Goal: Task Accomplishment & Management: Complete application form

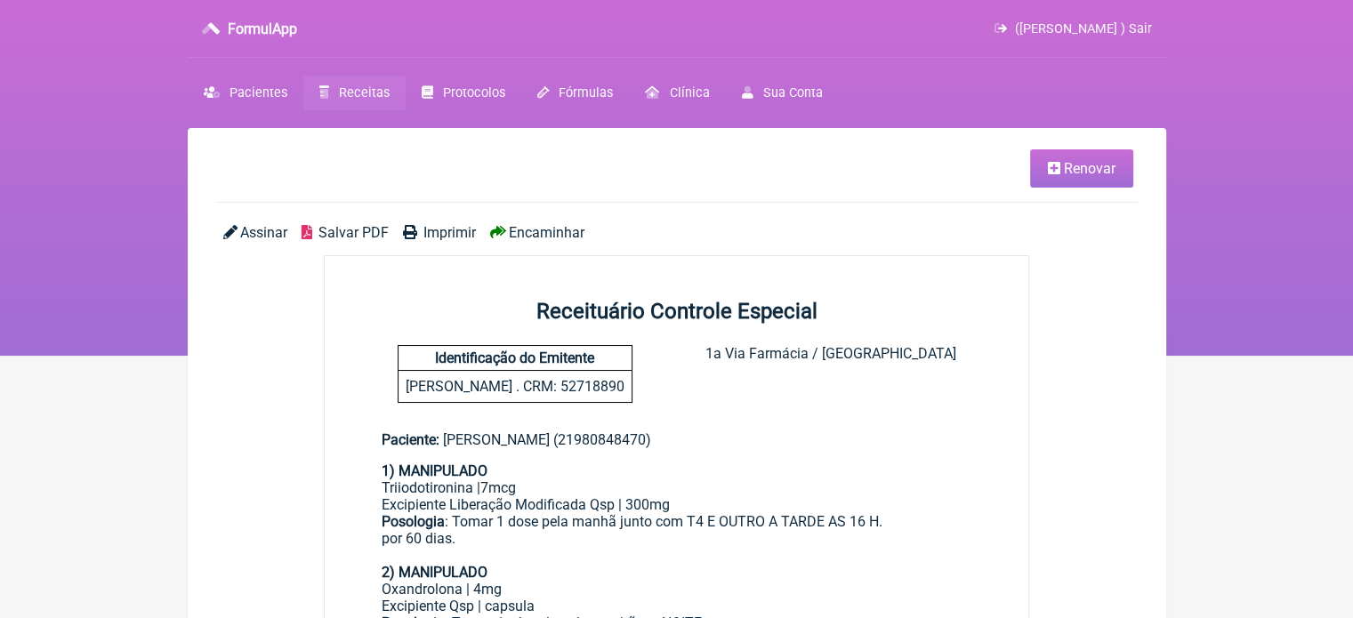
click at [342, 89] on span "Receitas" at bounding box center [364, 92] width 51 height 15
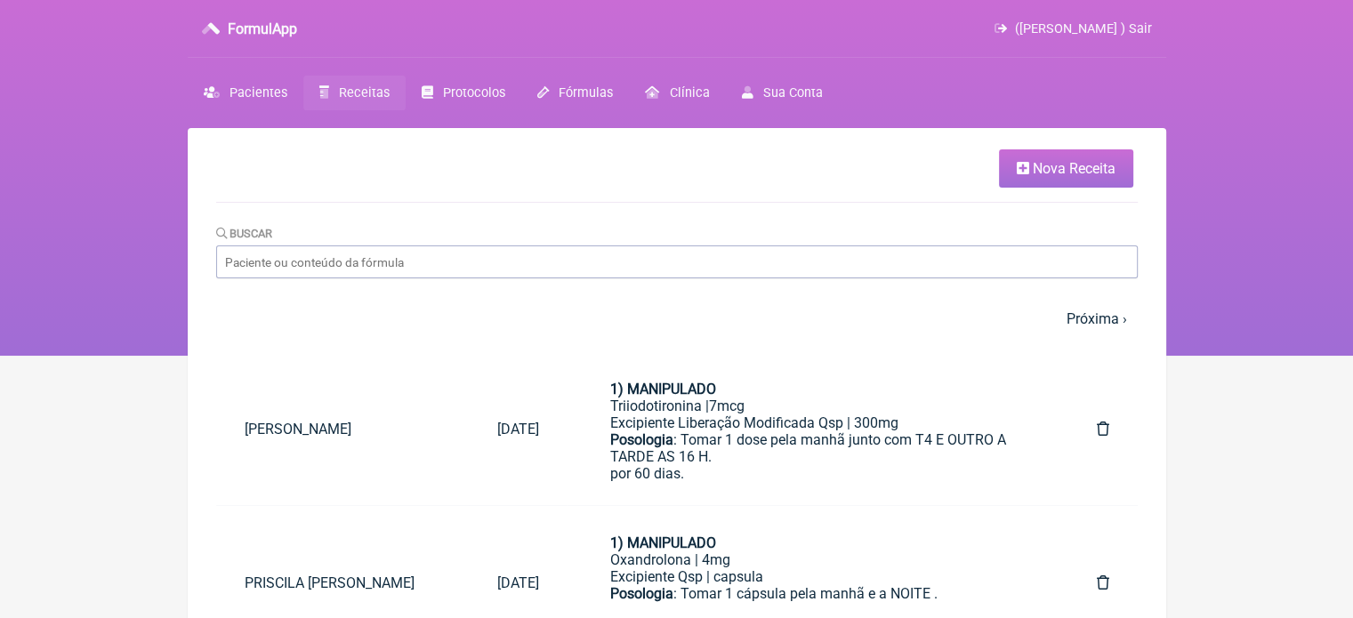
click at [1047, 168] on span "Nova Receita" at bounding box center [1074, 168] width 83 height 17
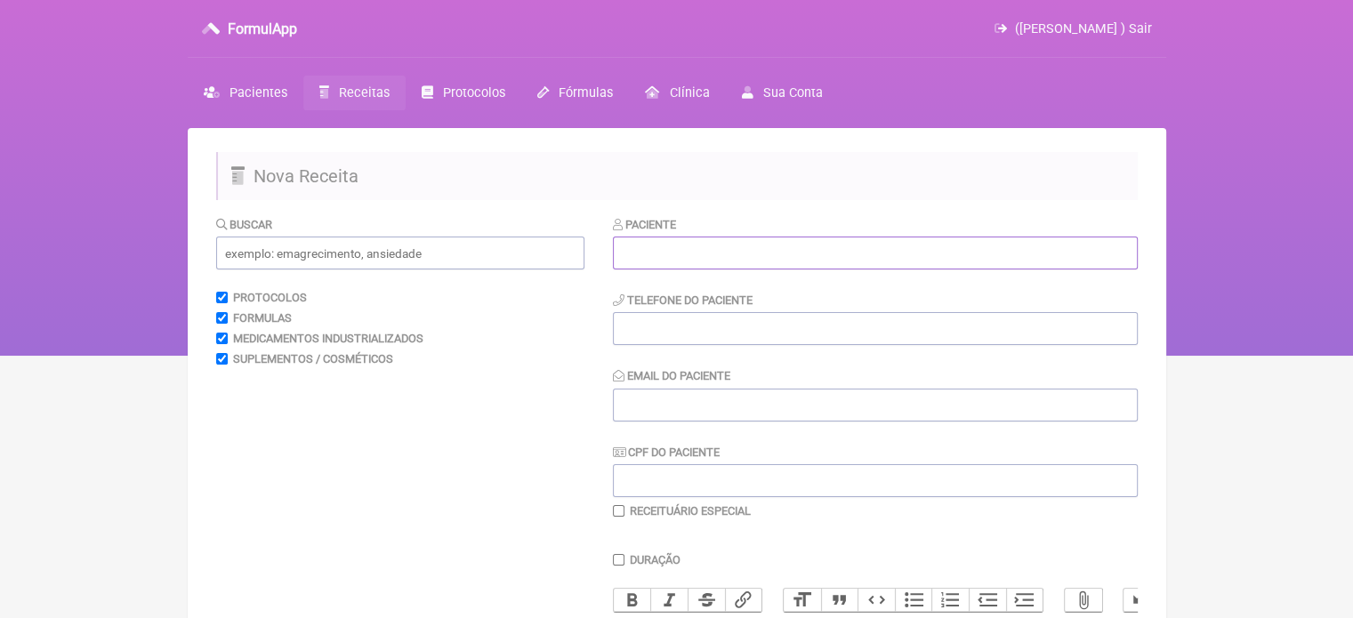
click at [798, 248] on input "text" at bounding box center [875, 253] width 525 height 33
paste input "[PERSON_NAME]"
type input "[PERSON_NAME]"
click at [739, 318] on input "tel" at bounding box center [875, 328] width 525 height 33
type input "21"
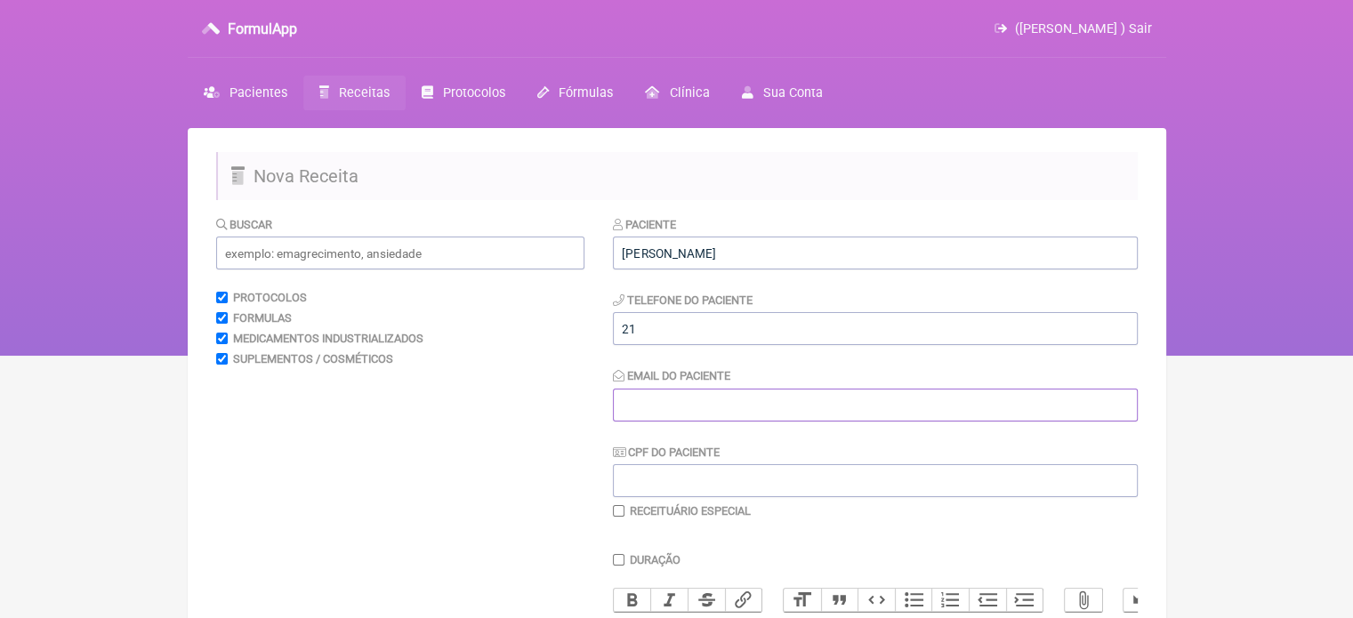
click at [713, 401] on input "Email do Paciente" at bounding box center [875, 405] width 525 height 33
type input "X@X"
click at [386, 249] on input "text" at bounding box center [400, 253] width 368 height 33
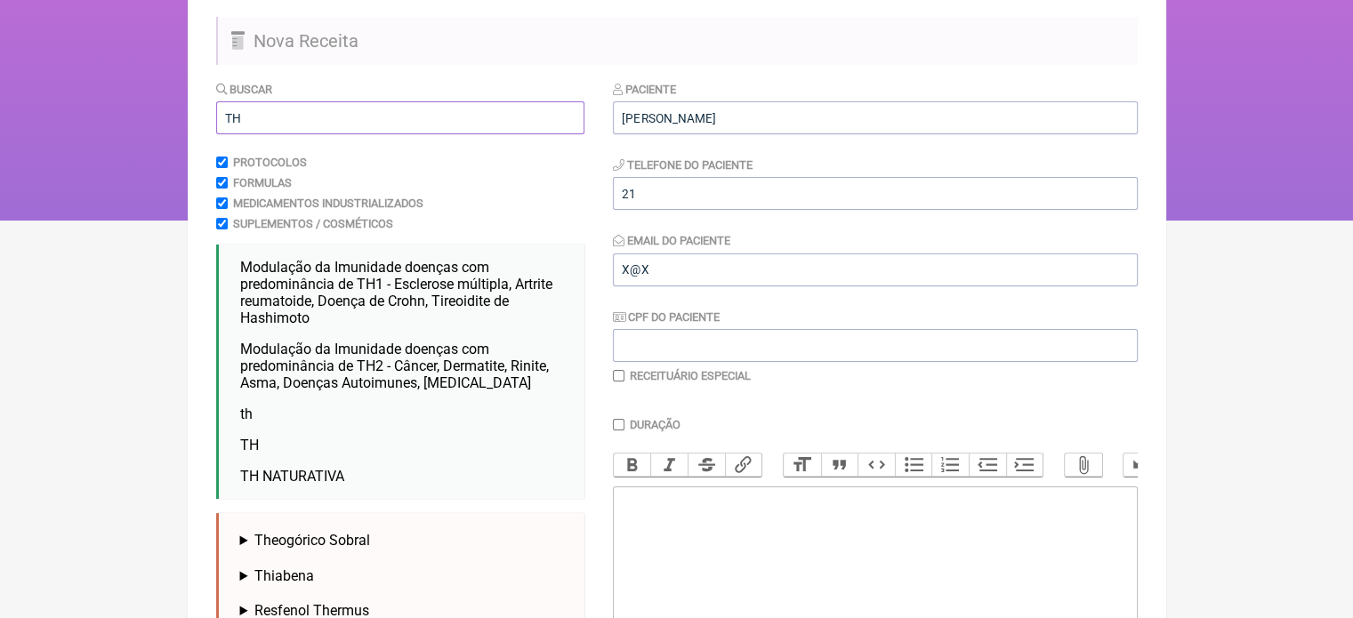
scroll to position [178, 0]
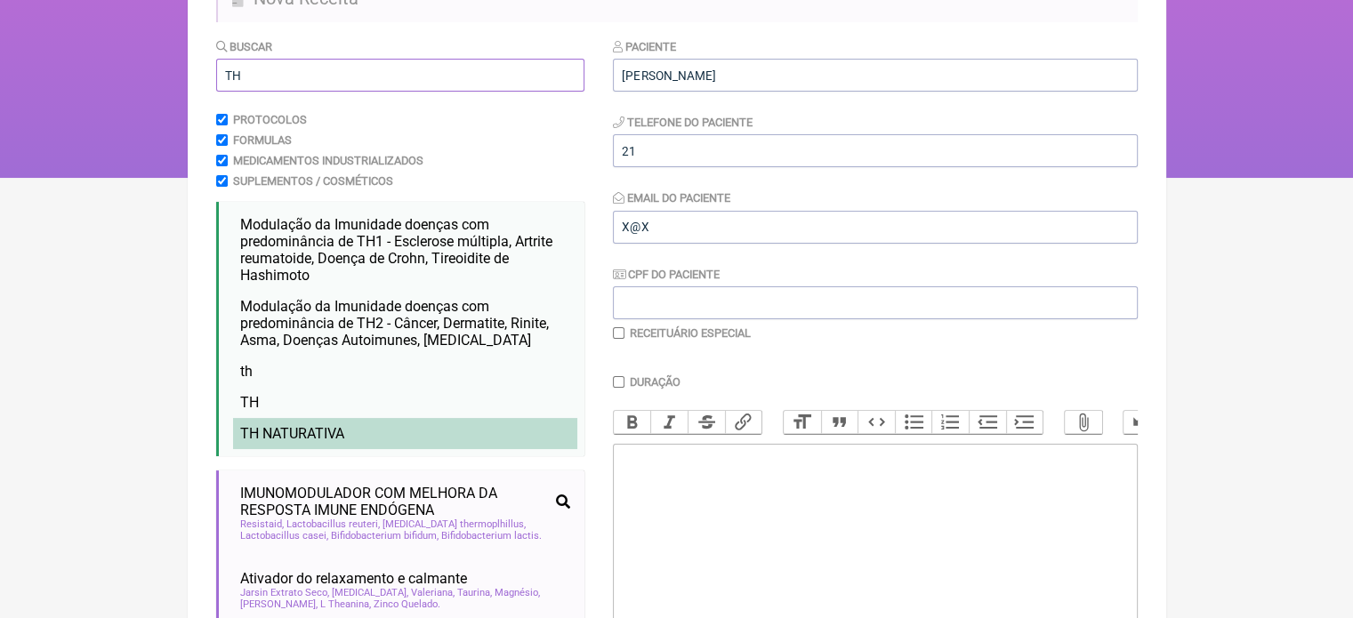
type input "TH"
click at [320, 438] on span "TH NATURATIVA" at bounding box center [292, 433] width 104 height 17
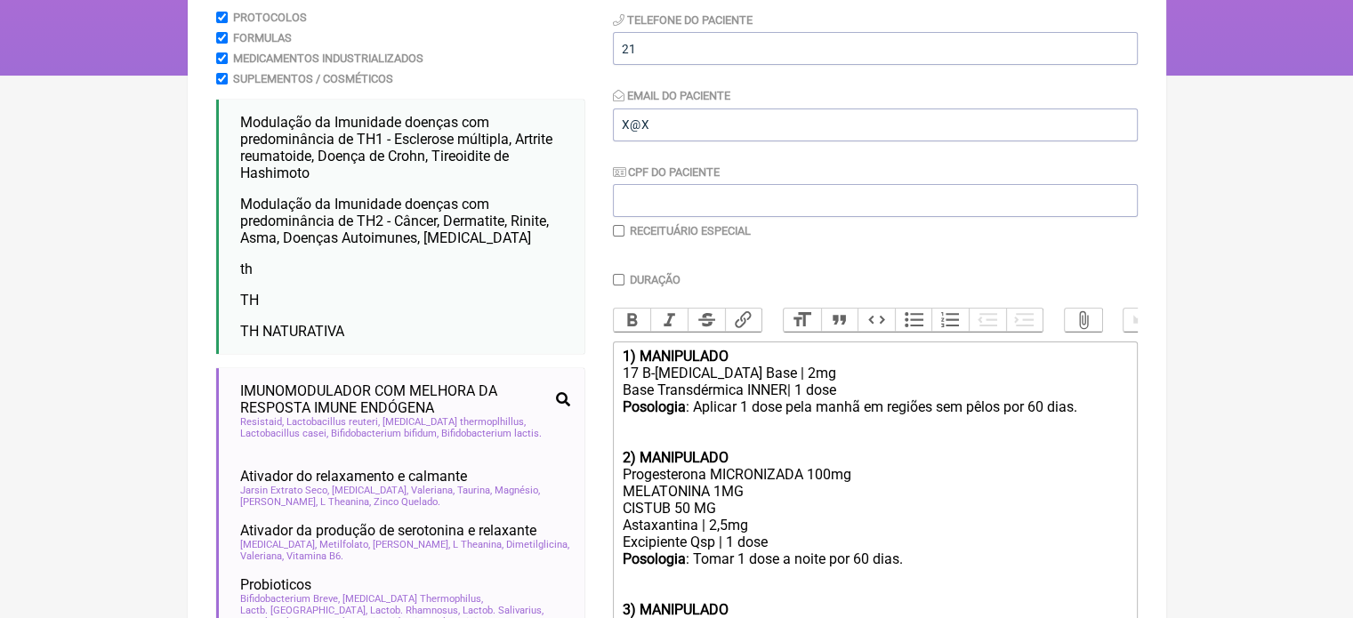
scroll to position [445, 0]
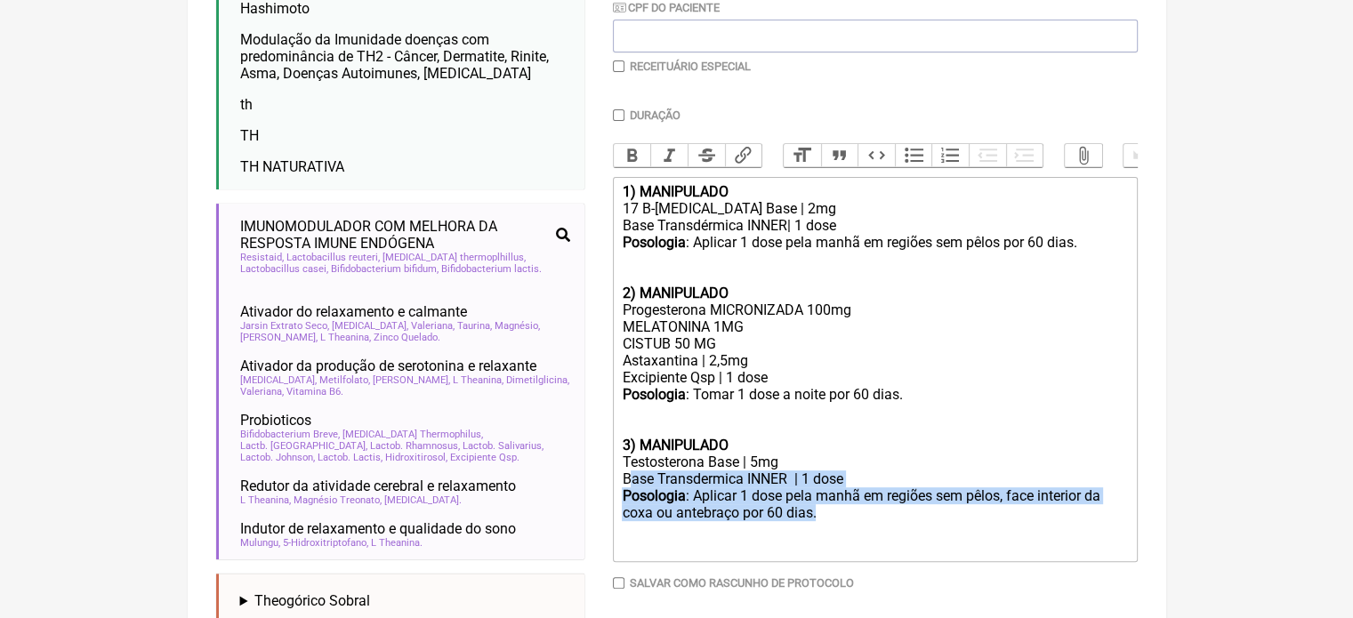
drag, startPoint x: 860, startPoint y: 536, endPoint x: 629, endPoint y: 486, distance: 236.5
click at [629, 486] on trix-editor "1) MANIPULADO 17 B-Estradiol Base | 2mg Base Transdérmica INNER| 1 dose Posolog…" at bounding box center [875, 369] width 525 height 385
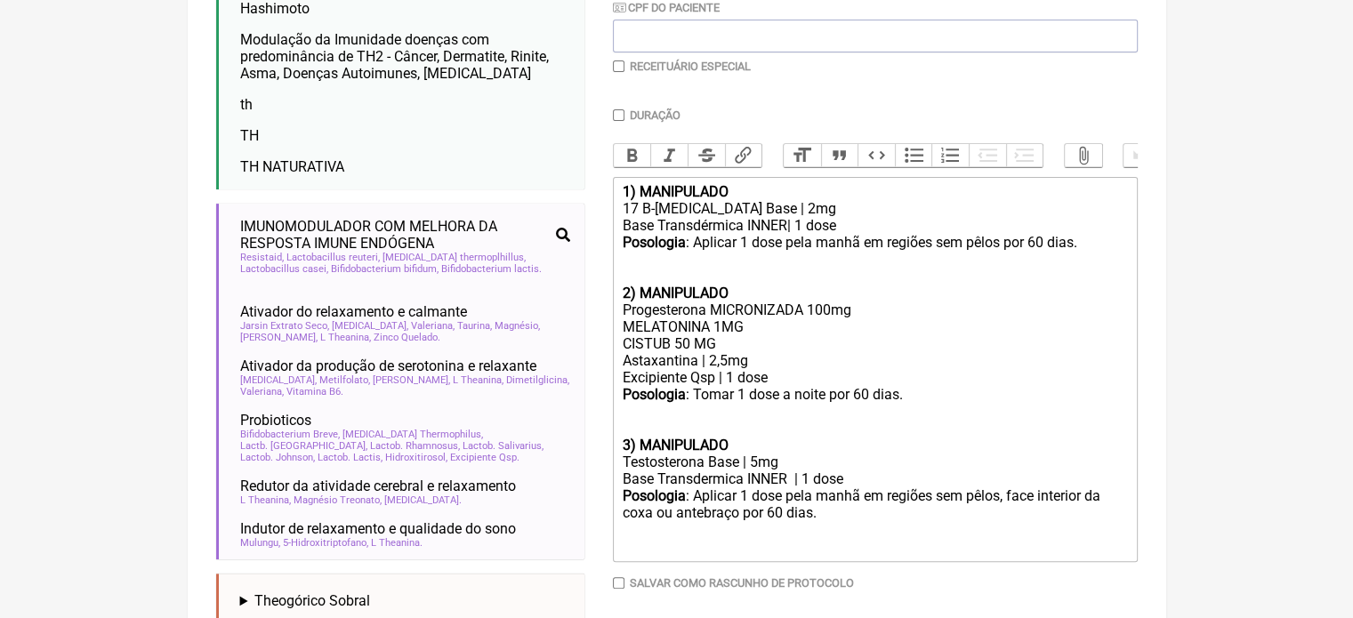
click at [828, 470] on div "Testosterona Base | 5mg" at bounding box center [874, 462] width 505 height 17
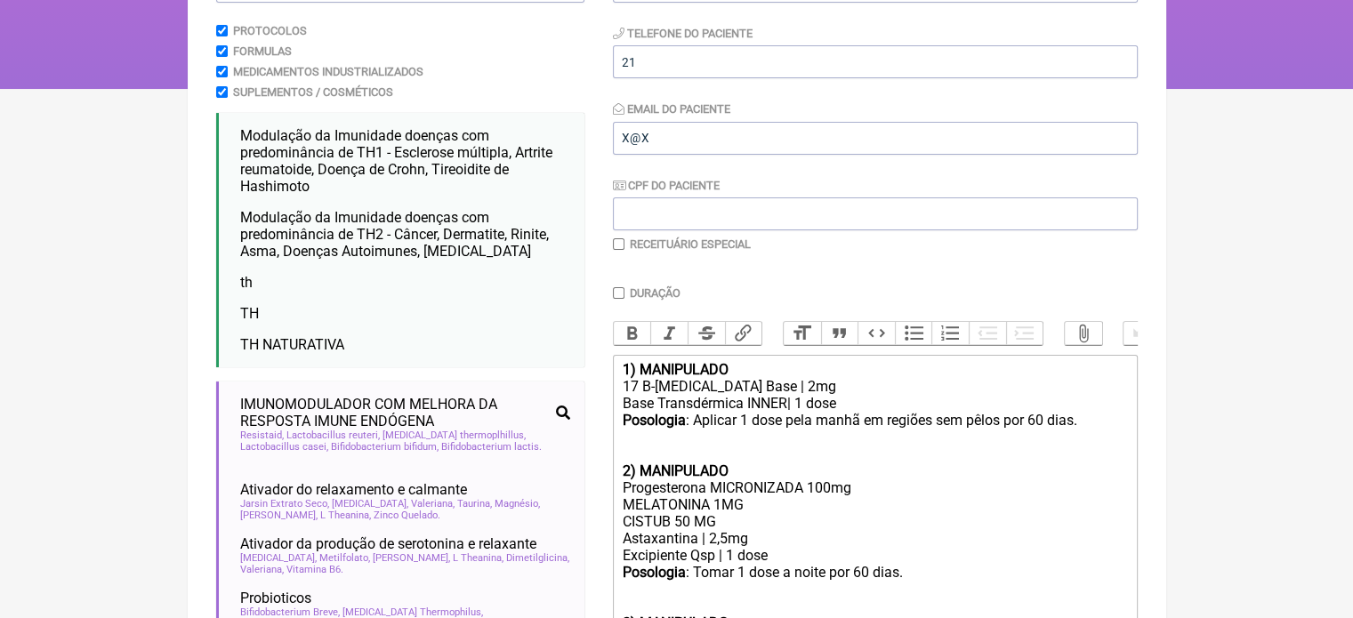
click at [623, 245] on input "checkbox" at bounding box center [619, 244] width 12 height 12
checkbox input "true"
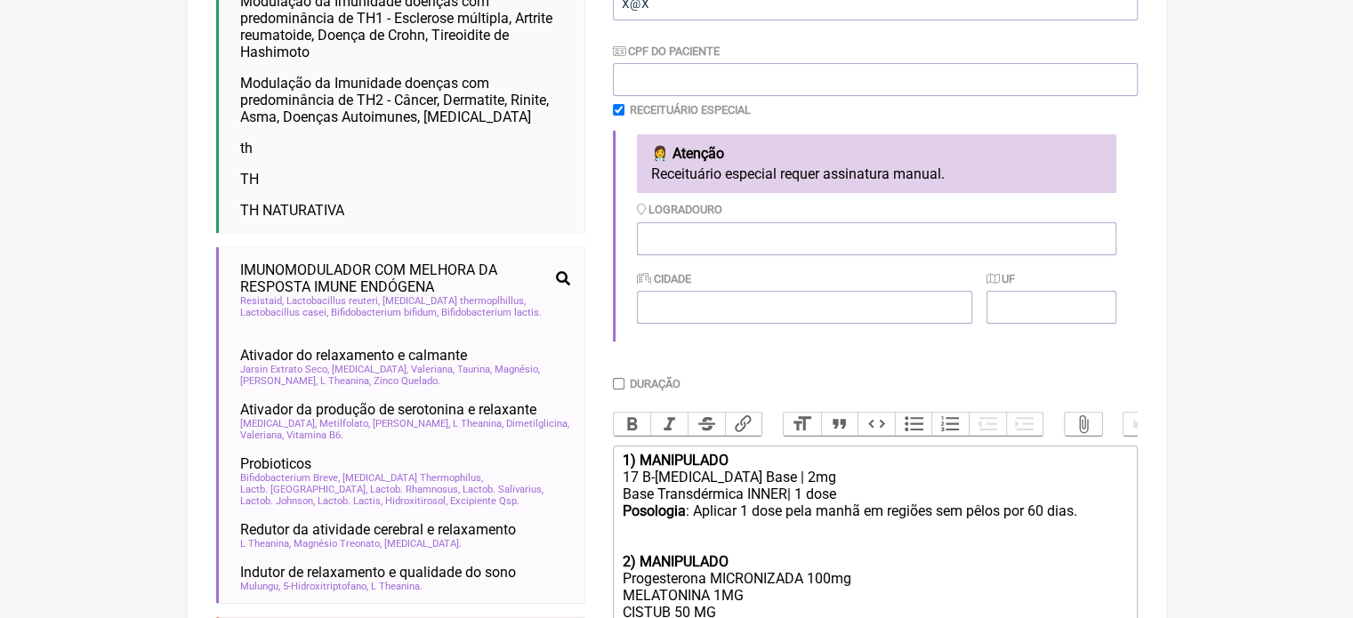
scroll to position [223, 0]
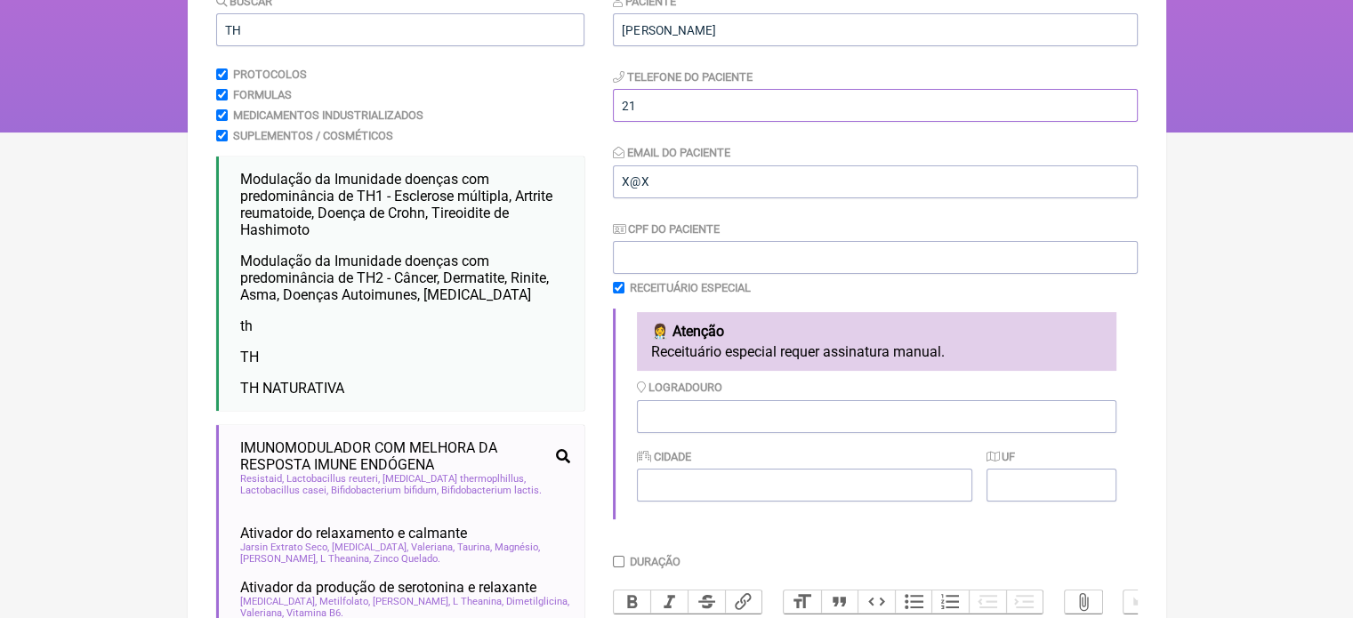
click at [666, 110] on input "21" at bounding box center [875, 105] width 525 height 33
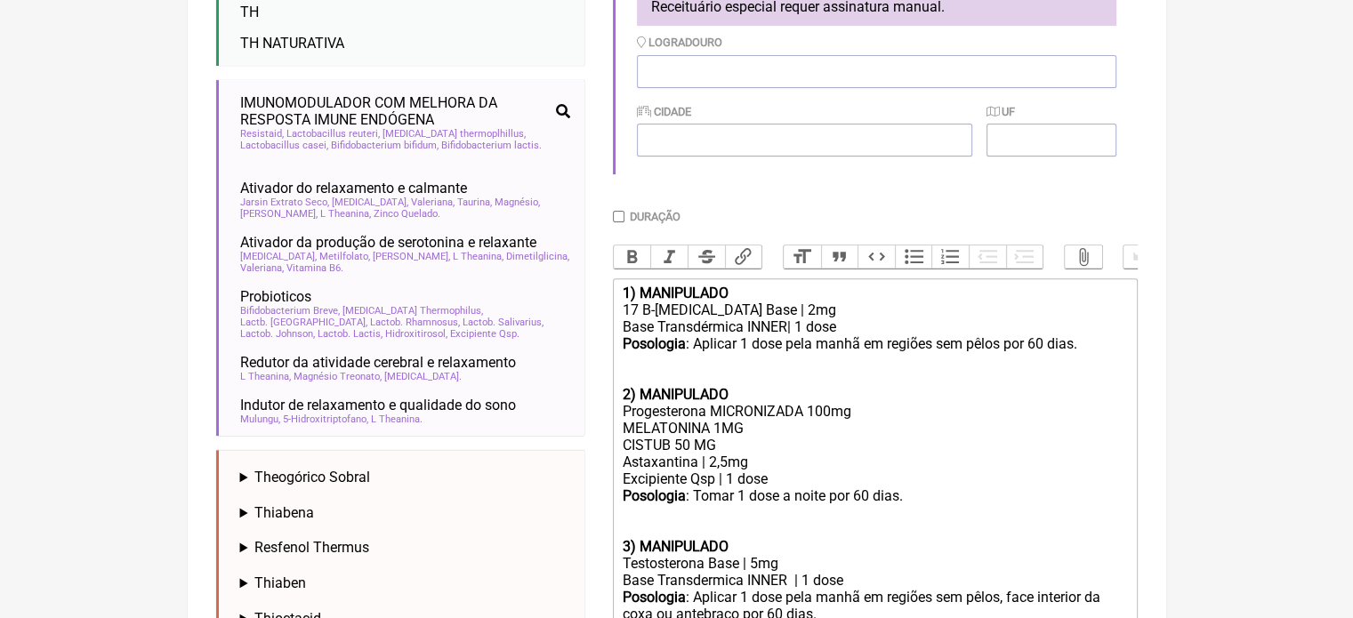
scroll to position [757, 0]
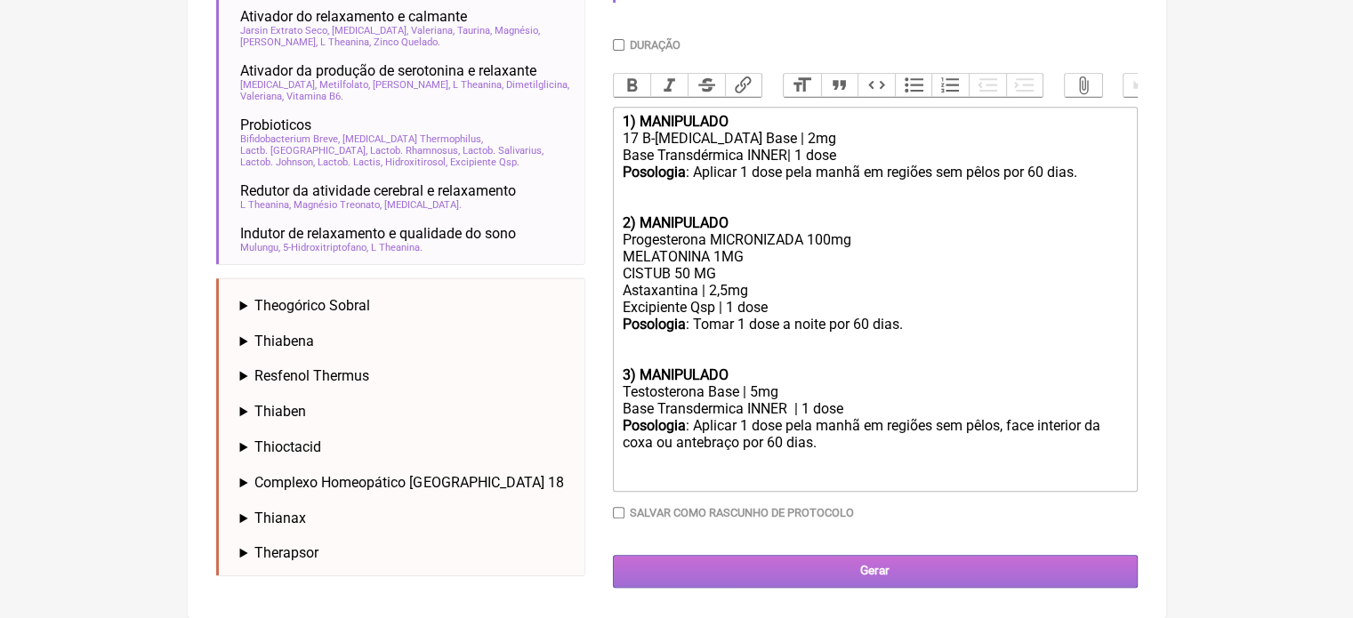
type input "21964482904"
click at [786, 567] on input "Gerar" at bounding box center [875, 571] width 525 height 33
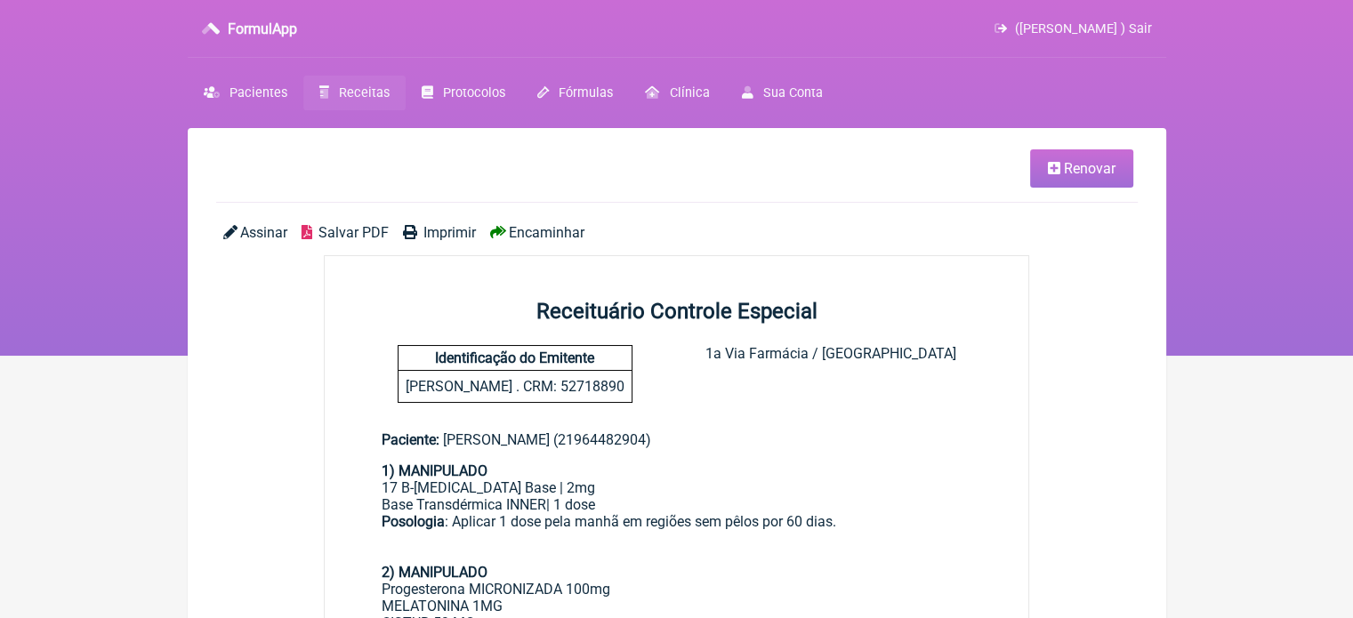
click at [432, 228] on span "Imprimir" at bounding box center [449, 232] width 52 height 17
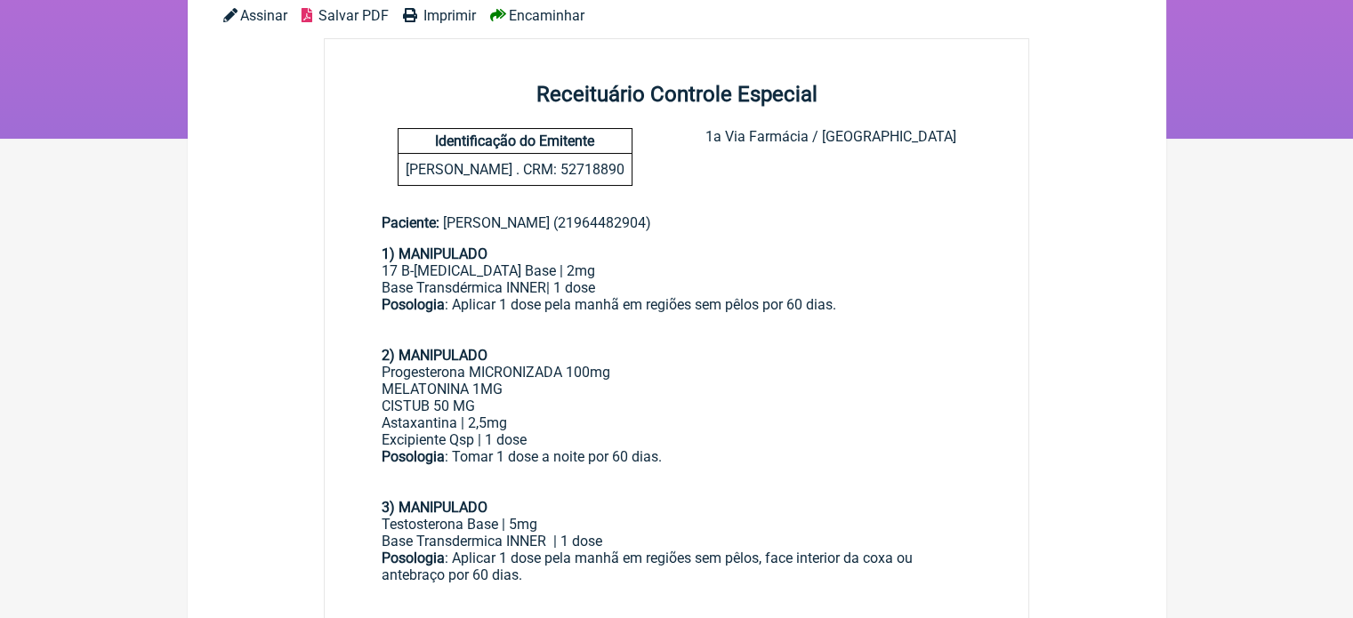
scroll to position [267, 0]
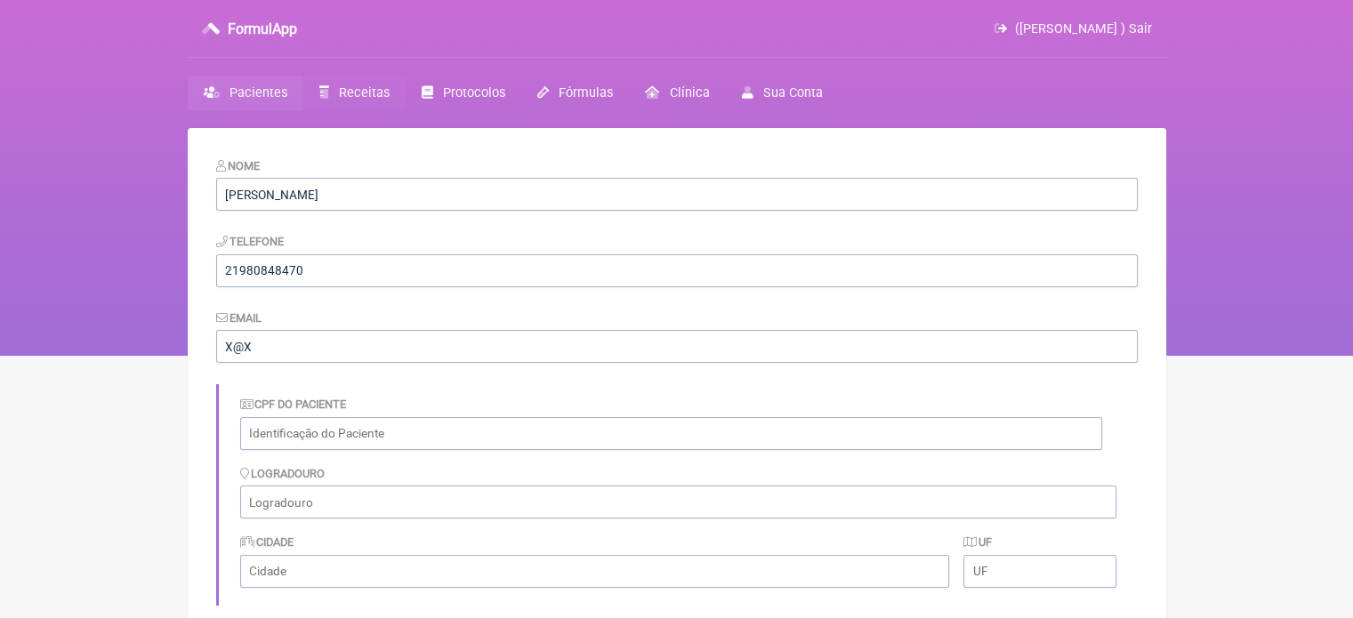
click at [358, 86] on span "Receitas" at bounding box center [364, 92] width 51 height 15
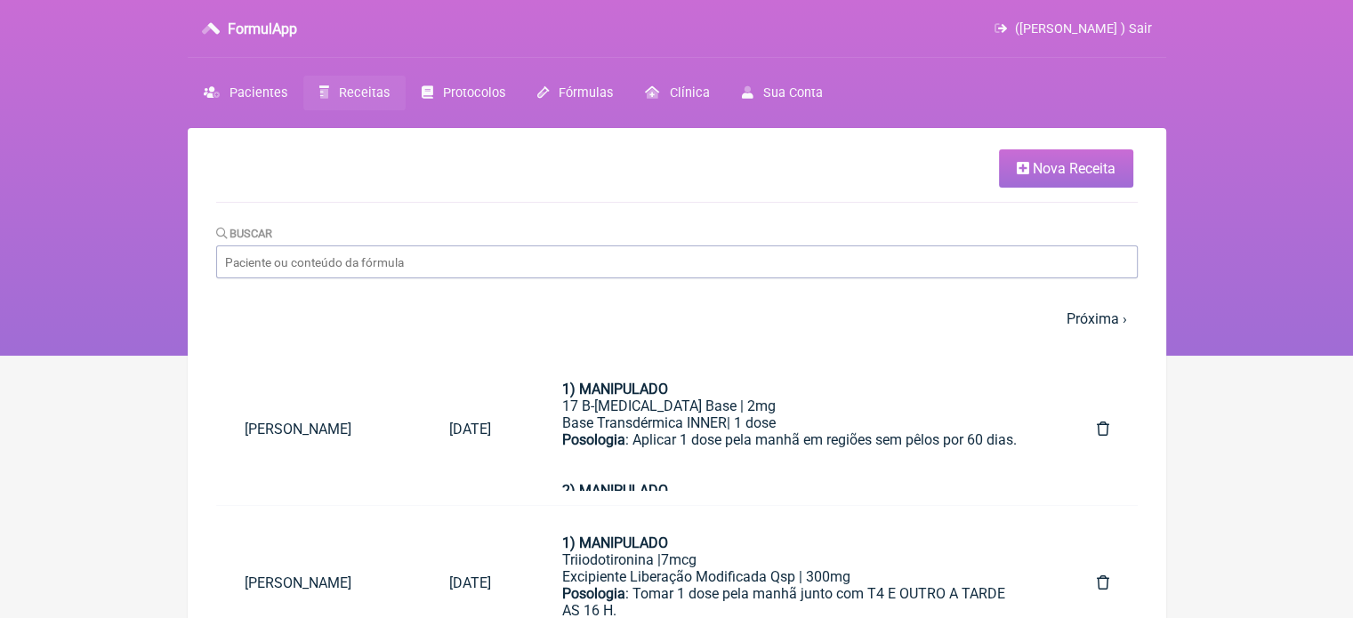
click at [1044, 152] on link "Nova Receita" at bounding box center [1066, 168] width 134 height 38
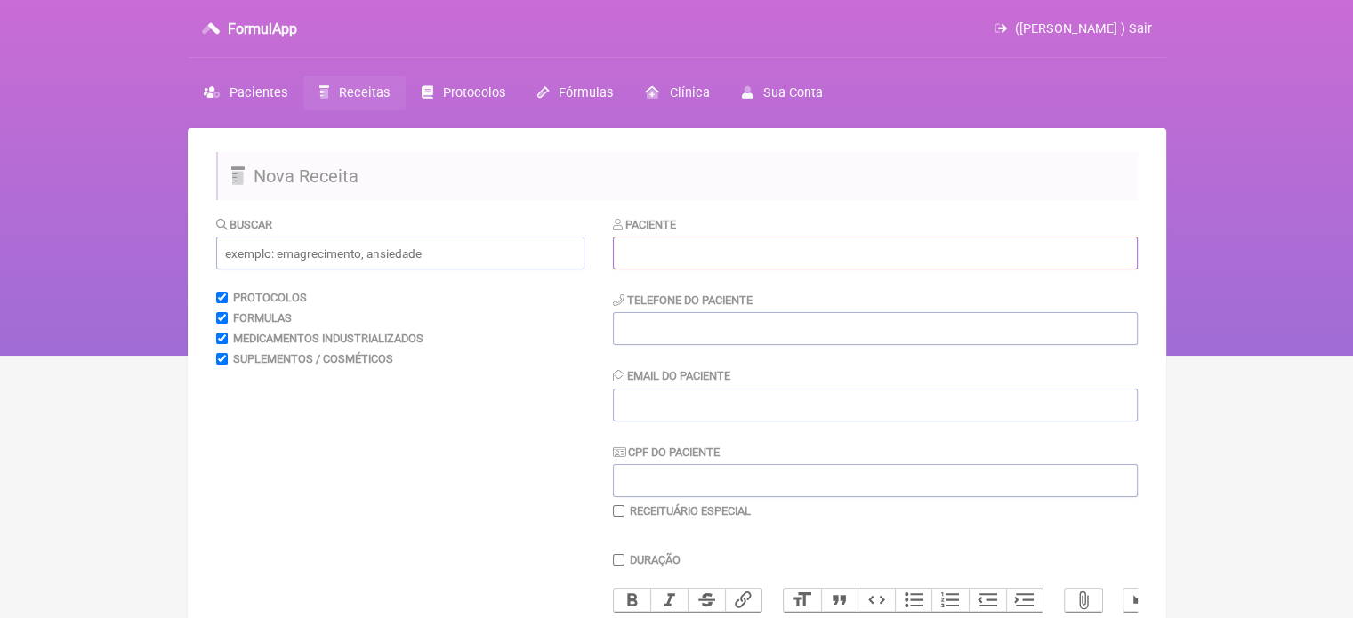
click at [663, 250] on input "text" at bounding box center [875, 253] width 525 height 33
paste input "KATIA SORAIA DA CUNHA ROCHA"
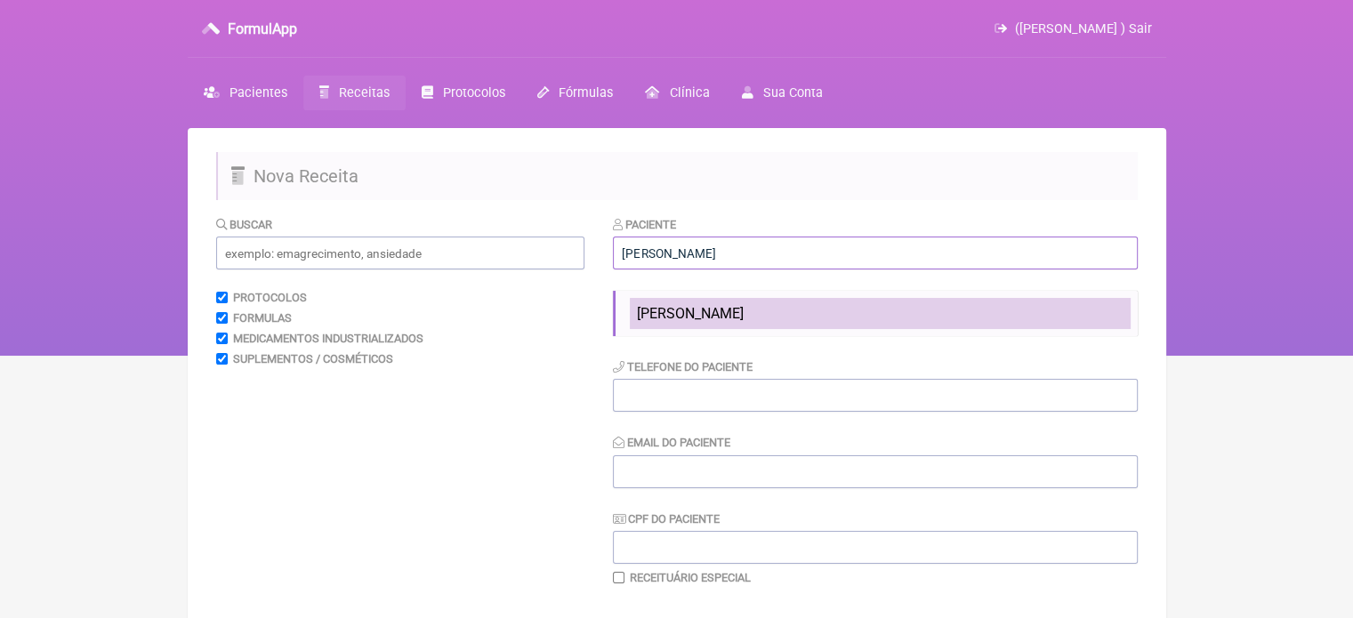
type input "KATIA SORAIA DA CUNHA ROCHA"
click at [664, 316] on span "KATIA SORAIA DA CUNHA ROCHA" at bounding box center [690, 313] width 107 height 17
type input "21964740294"
type input "X@X"
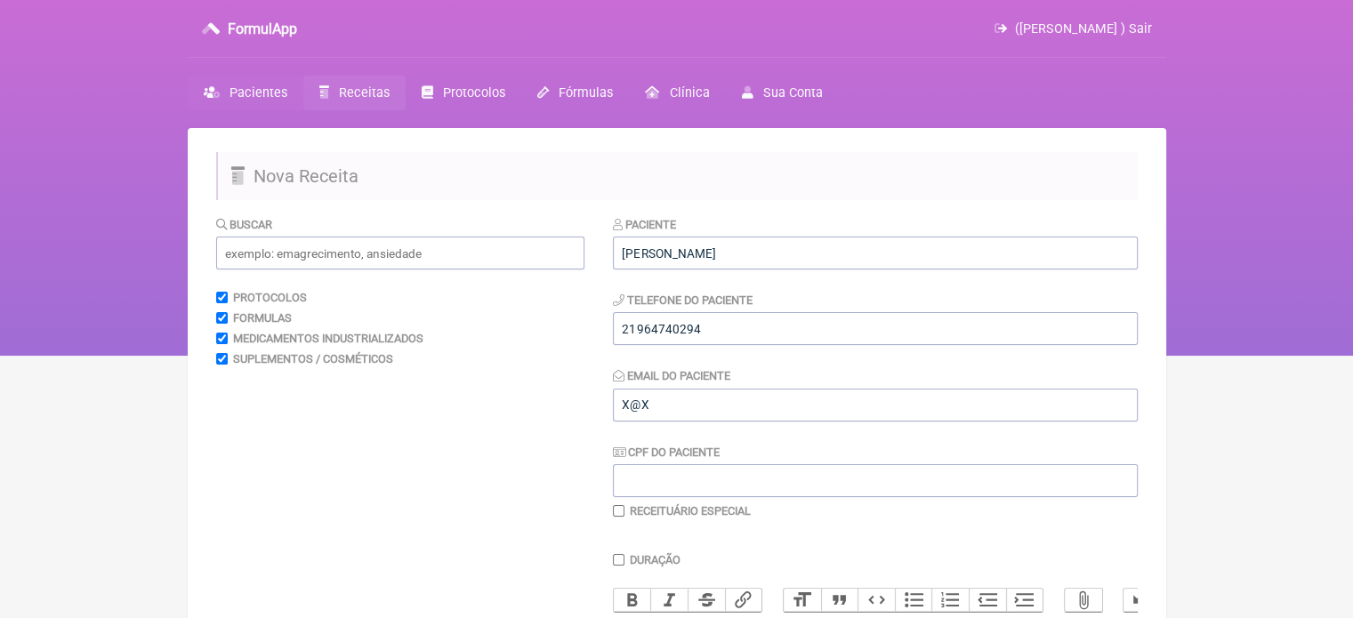
click at [249, 96] on span "Pacientes" at bounding box center [258, 92] width 58 height 15
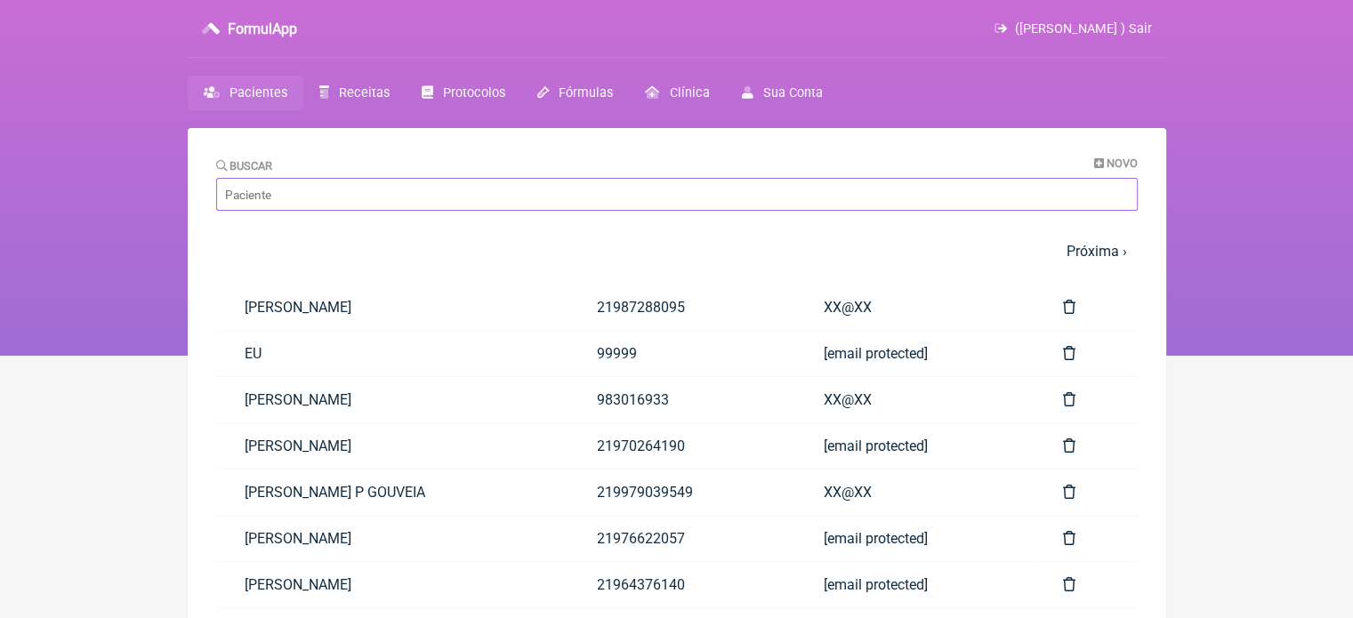
click at [334, 186] on input "Buscar" at bounding box center [676, 194] width 921 height 33
paste input "KATIA SORAIA DA CUNHA ROCHA"
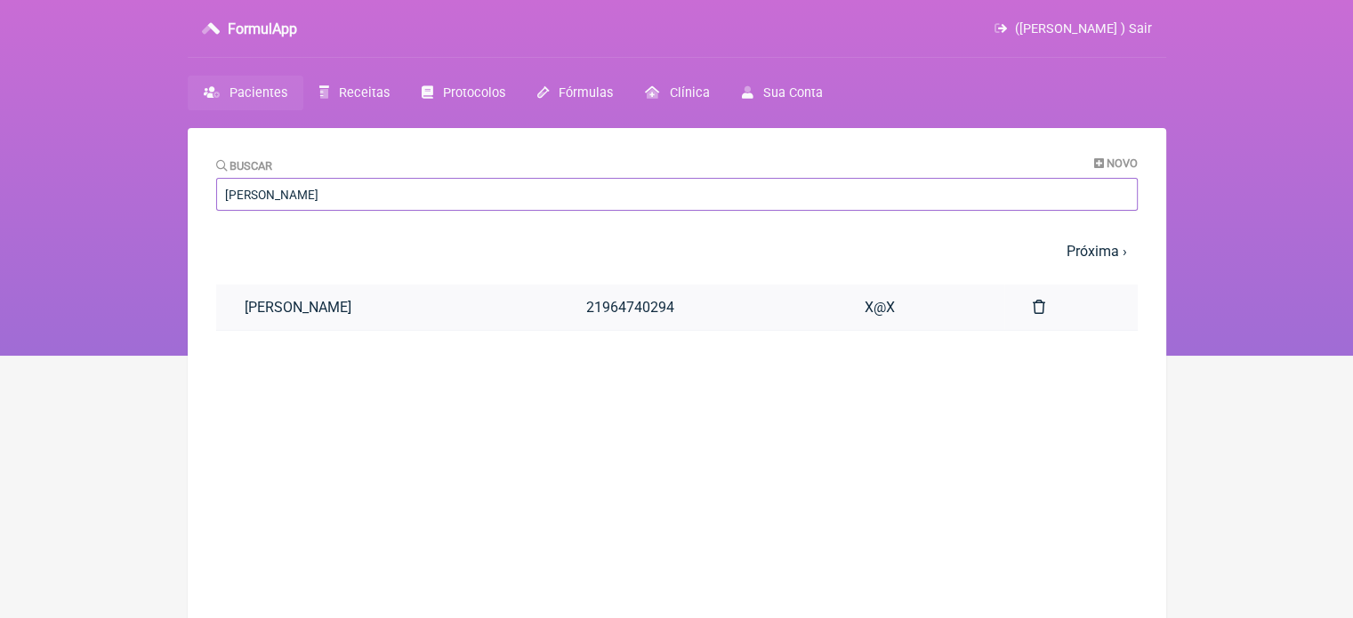
type input "KATIA SORAIA DA CUNHA ROCHA"
click at [475, 316] on link "KATIA SORAIA DA CUNHA ROCHA" at bounding box center [387, 307] width 342 height 45
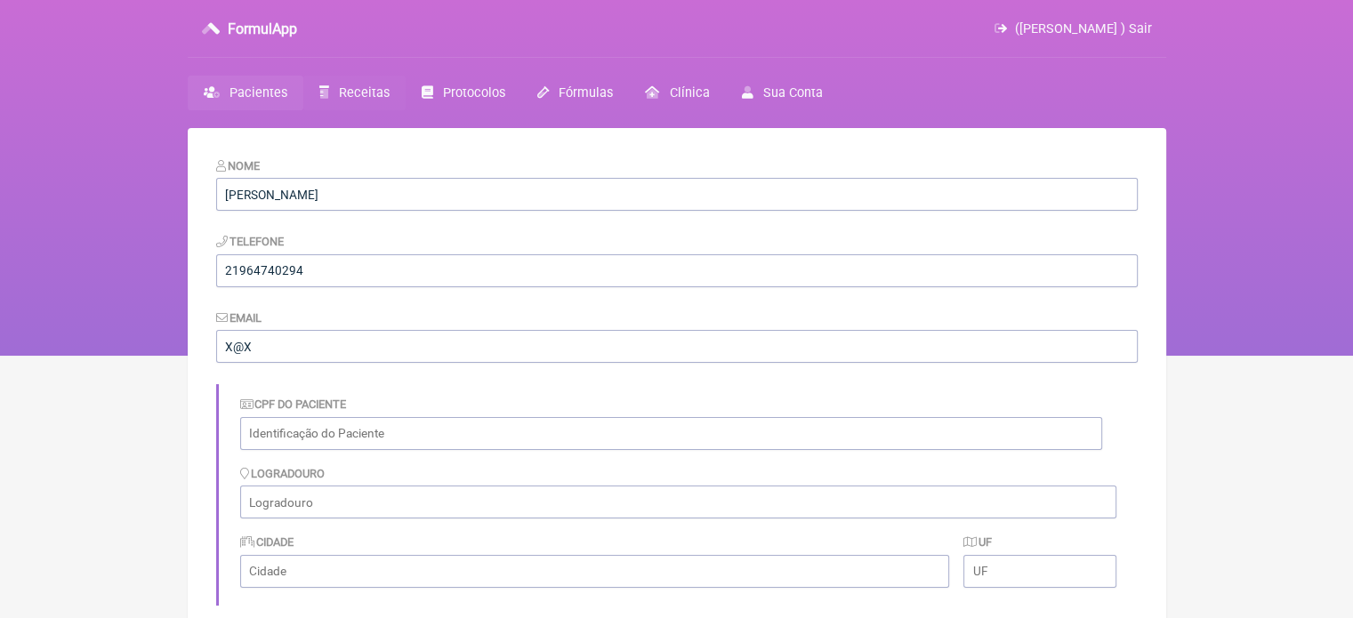
click at [342, 91] on span "Receitas" at bounding box center [364, 92] width 51 height 15
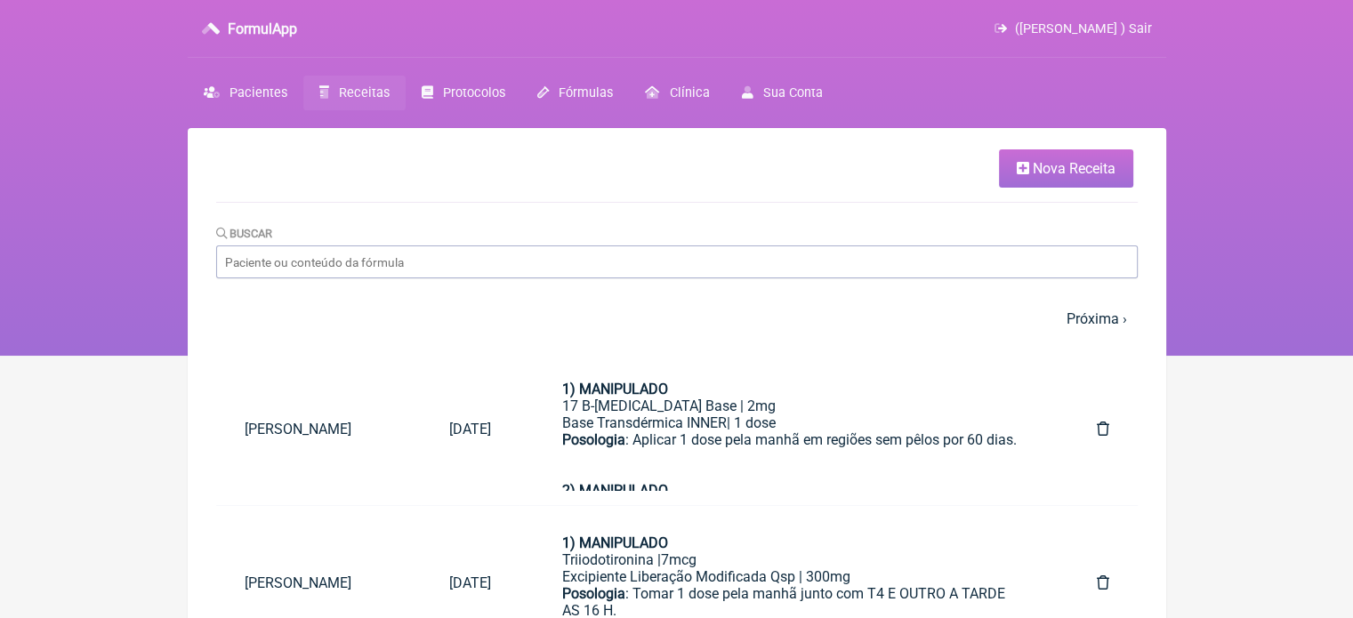
click at [999, 173] on link "Nova Receita" at bounding box center [1066, 168] width 134 height 38
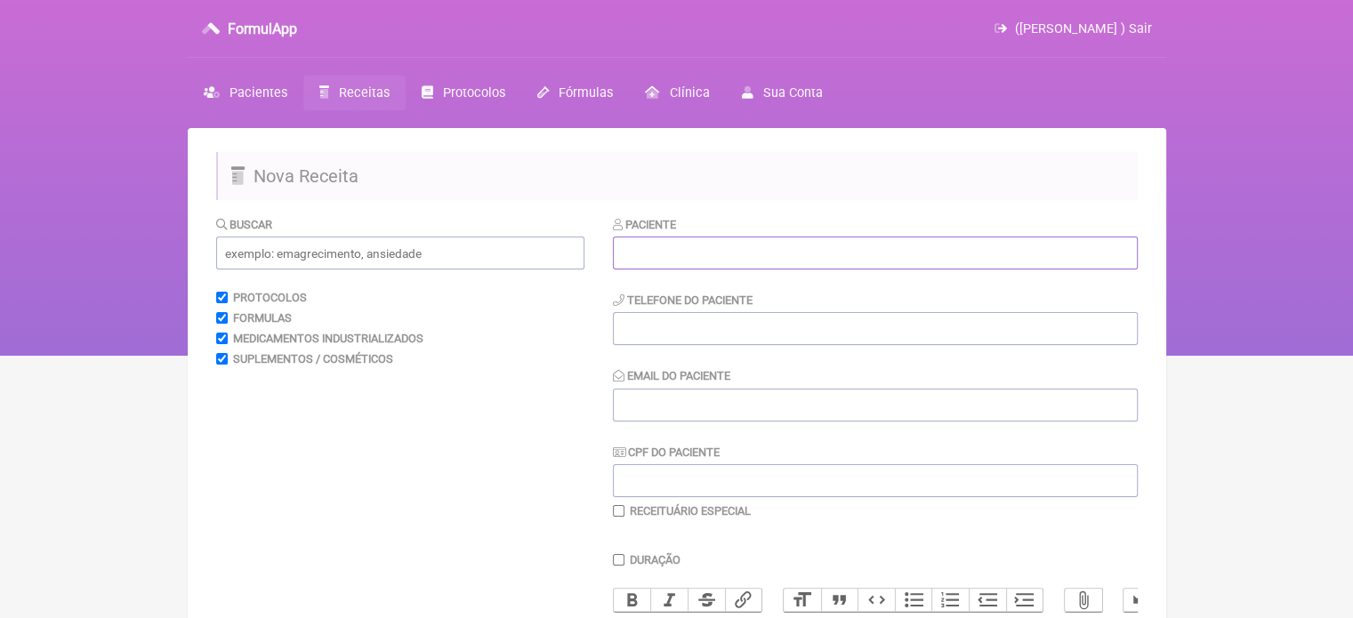
click at [719, 248] on input "text" at bounding box center [875, 253] width 525 height 33
paste input "KATIA SORAIA DA CUNHA ROCHA"
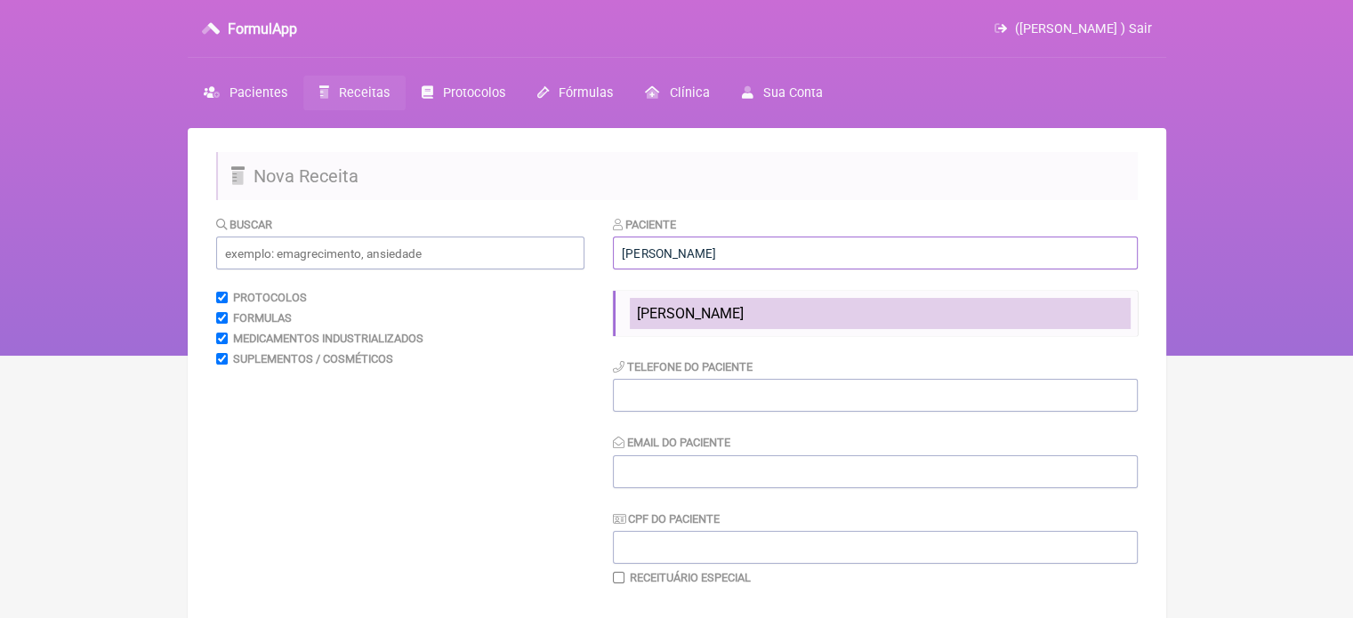
type input "KATIA SORAIA DA CUNHA ROCHA"
click at [728, 318] on span "KATIA SORAIA DA CUNHA ROCHA" at bounding box center [690, 313] width 107 height 17
type input "21964740294"
type input "X@X"
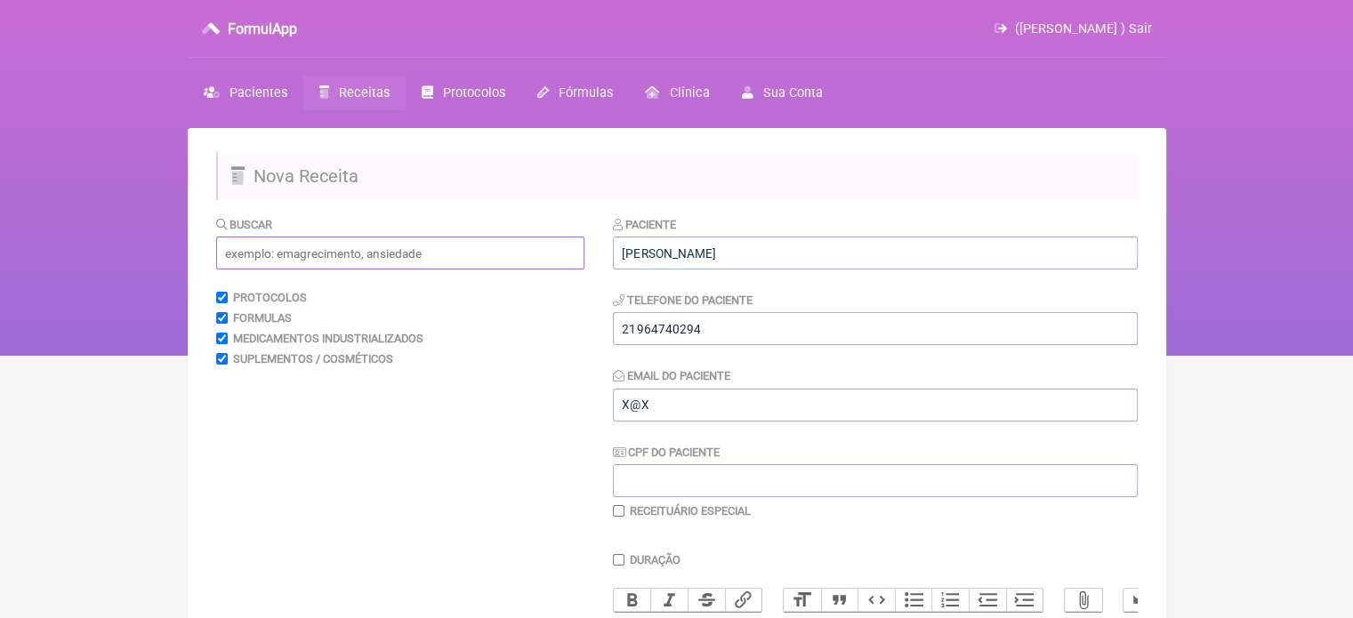
click at [405, 255] on input "text" at bounding box center [400, 253] width 368 height 33
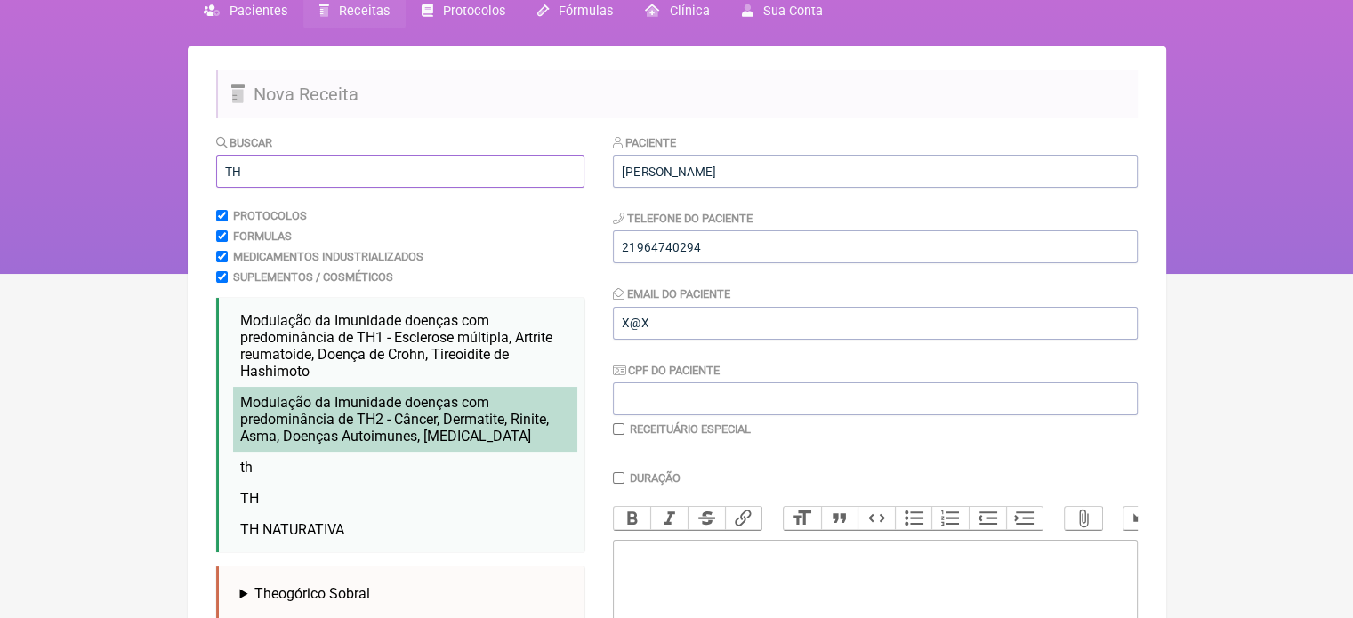
scroll to position [178, 0]
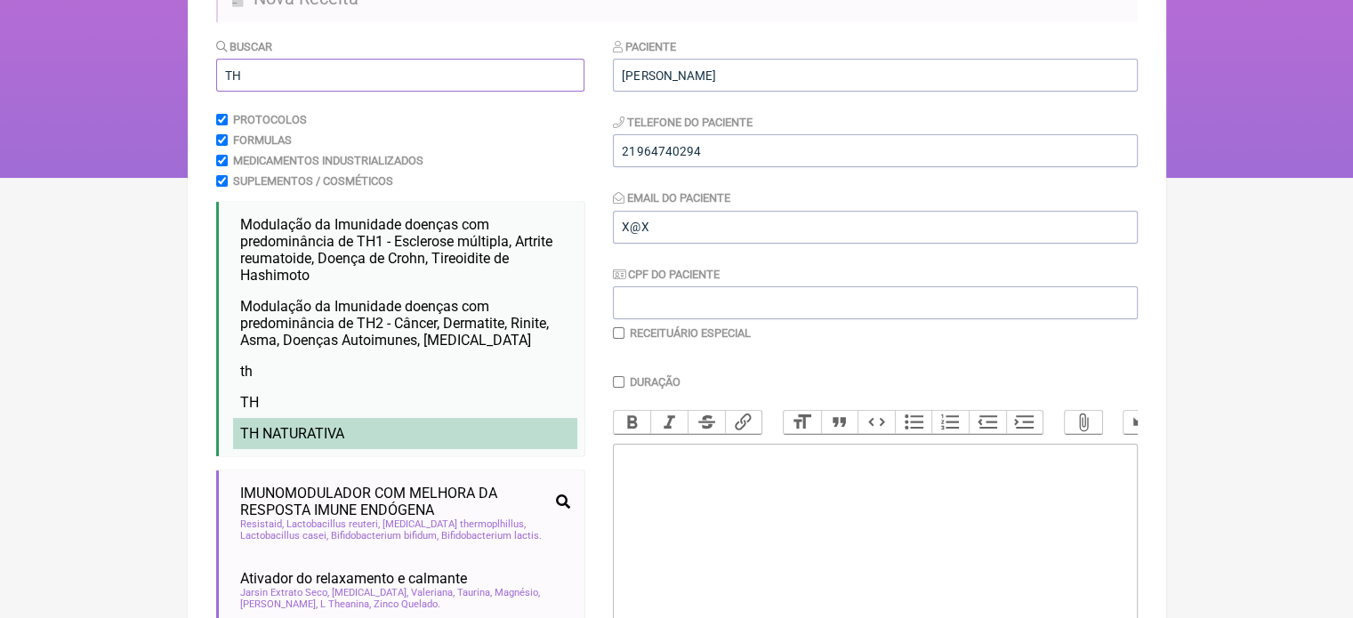
type input "TH"
click at [370, 445] on li "TH NATURATIVA" at bounding box center [405, 433] width 344 height 31
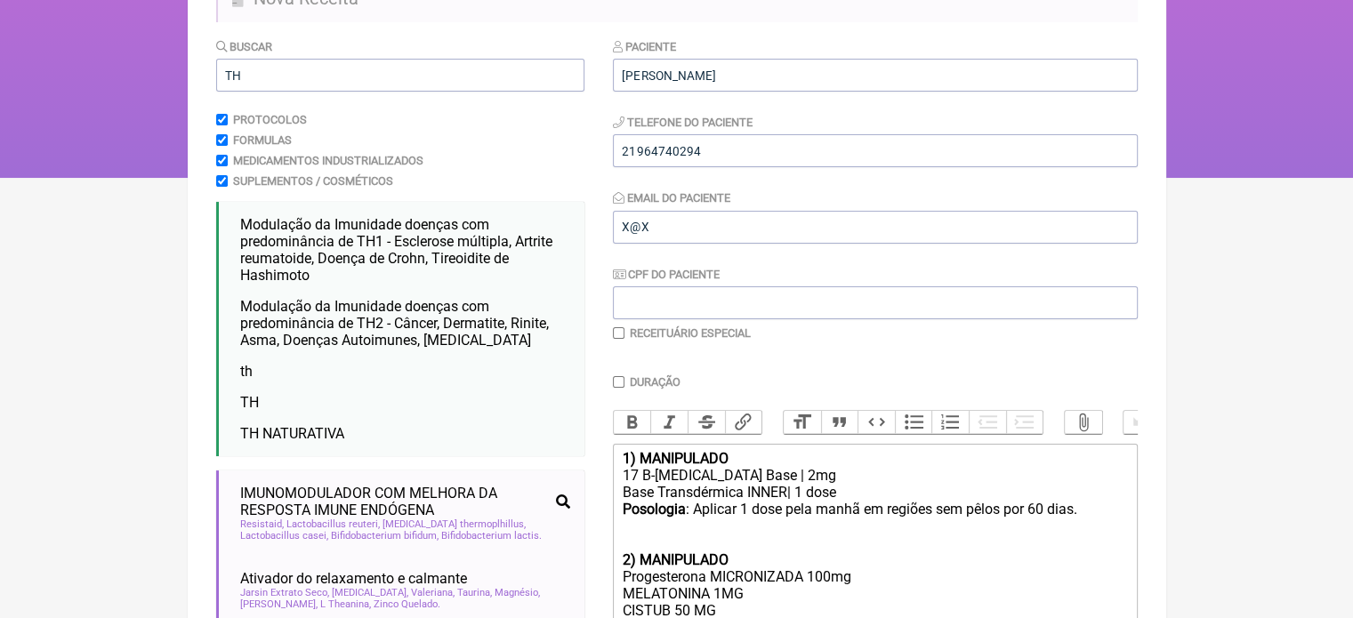
click at [615, 332] on input "checkbox" at bounding box center [619, 333] width 12 height 12
checkbox input "true"
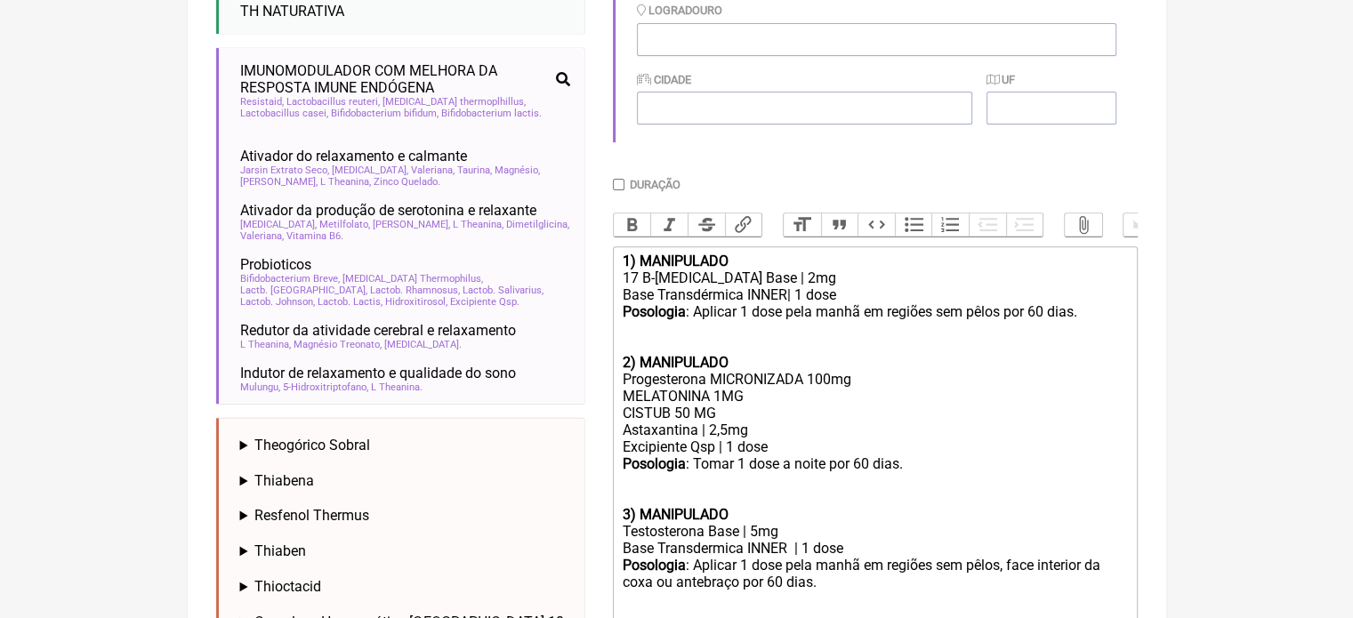
scroll to position [623, 0]
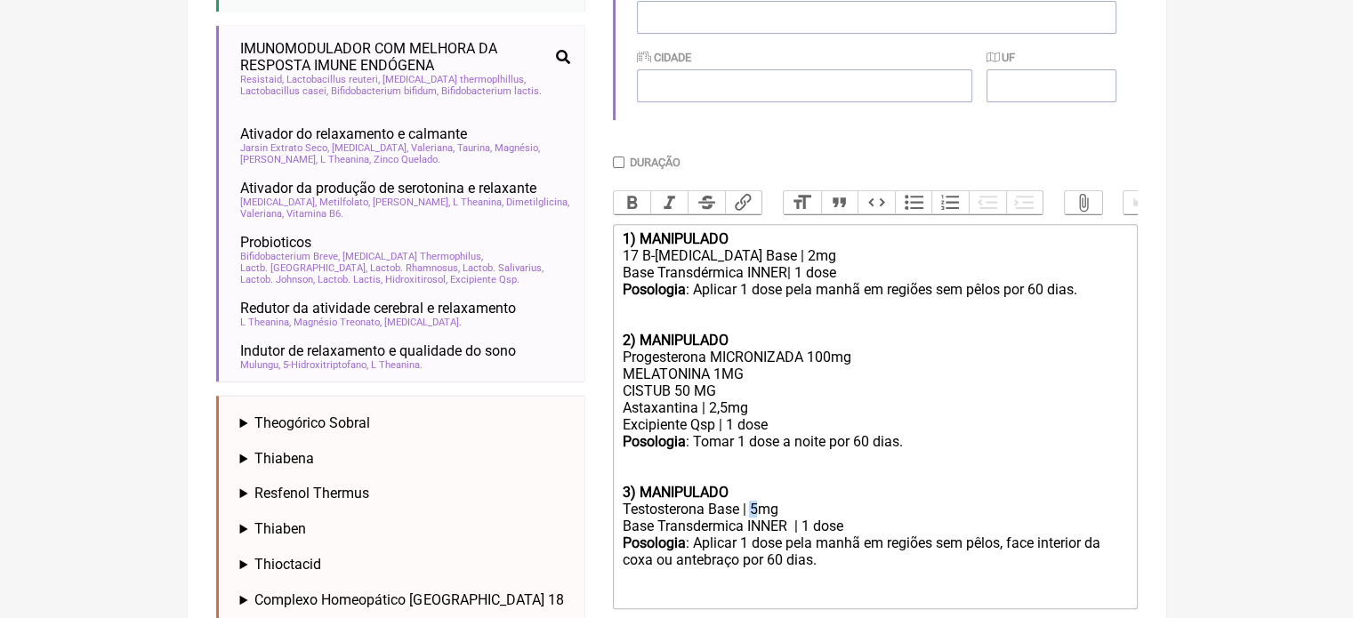
click at [752, 518] on div "Testosterona Base | 5mg" at bounding box center [874, 509] width 505 height 17
type trix-editor "<div><strong>1) MANIPULADO</strong></div><div>17 B-Estradiol Base | 2mg</div><d…"
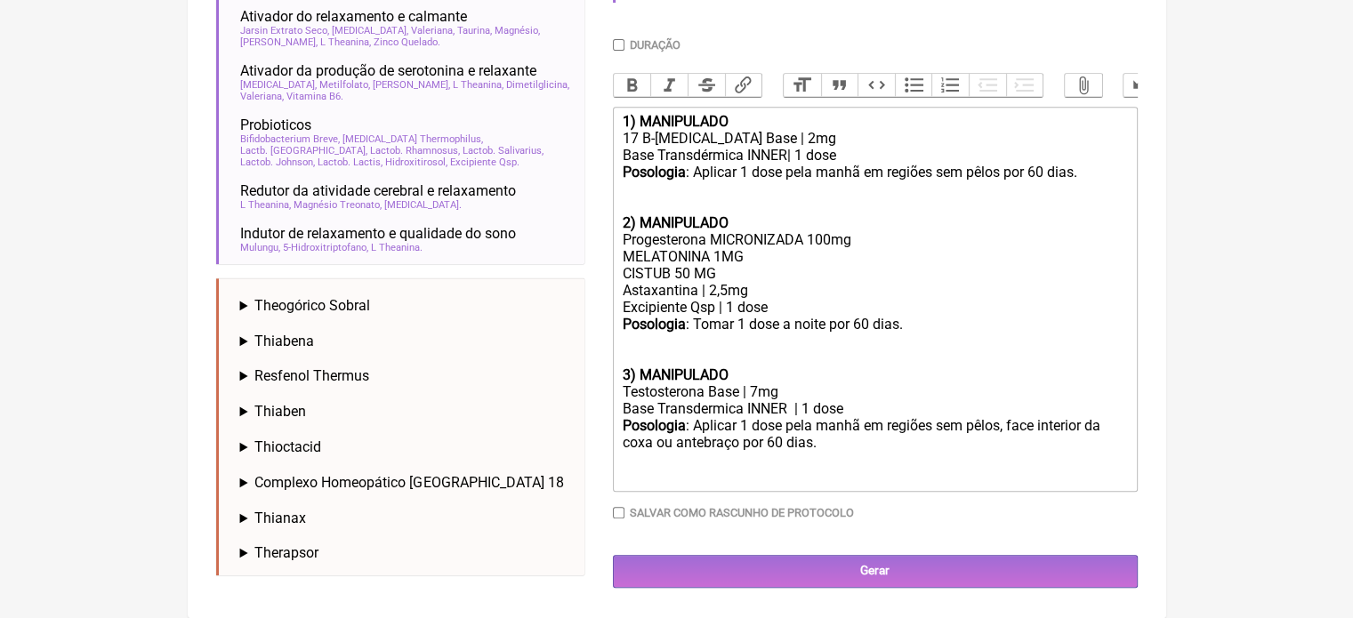
scroll to position [757, 0]
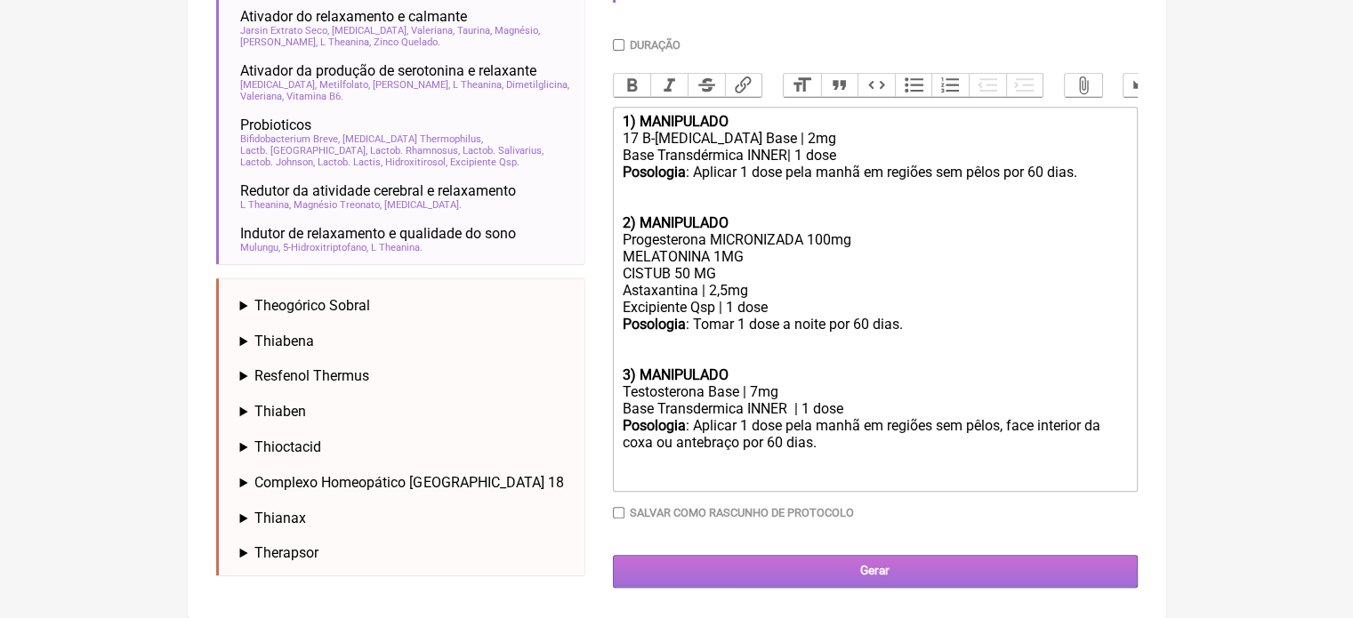
click at [848, 568] on input "Gerar" at bounding box center [875, 571] width 525 height 33
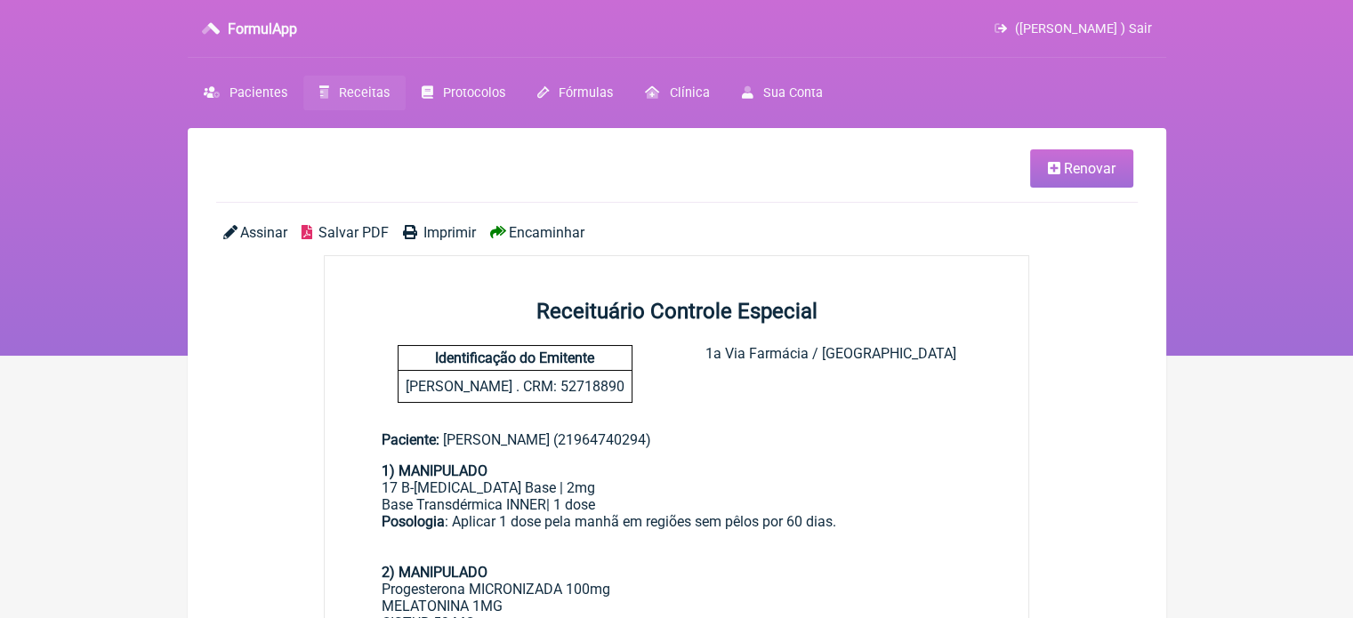
click at [446, 230] on span "Imprimir" at bounding box center [449, 232] width 52 height 17
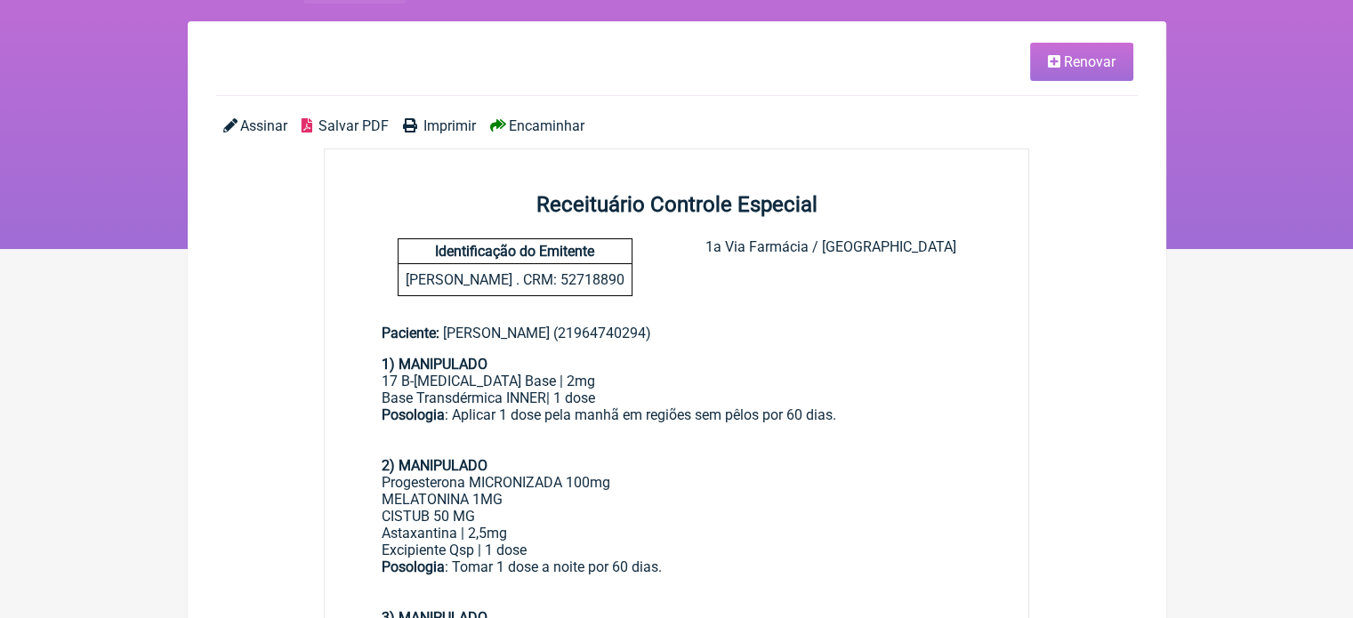
scroll to position [89, 0]
